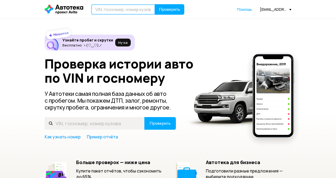
click at [124, 13] on input "text" at bounding box center [123, 9] width 64 height 10
click at [101, 8] on input "text" at bounding box center [123, 9] width 64 height 10
type input "[PERSON_NAME]"
type input "GX110-0021215"
click at [155, 4] on button "Проверить" at bounding box center [169, 9] width 29 height 10
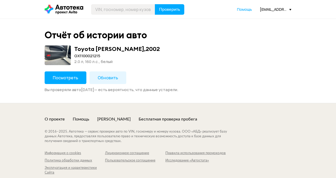
click at [62, 76] on span "Посмотреть" at bounding box center [65, 78] width 25 height 6
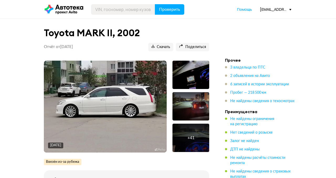
click at [150, 85] on img at bounding box center [105, 107] width 123 height 92
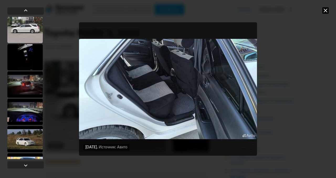
click at [325, 11] on icon at bounding box center [325, 10] width 6 height 6
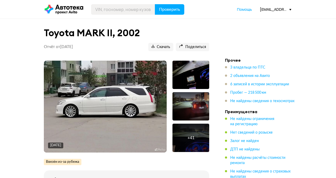
click at [58, 6] on icon at bounding box center [64, 9] width 39 height 9
